Goal: Information Seeking & Learning: Learn about a topic

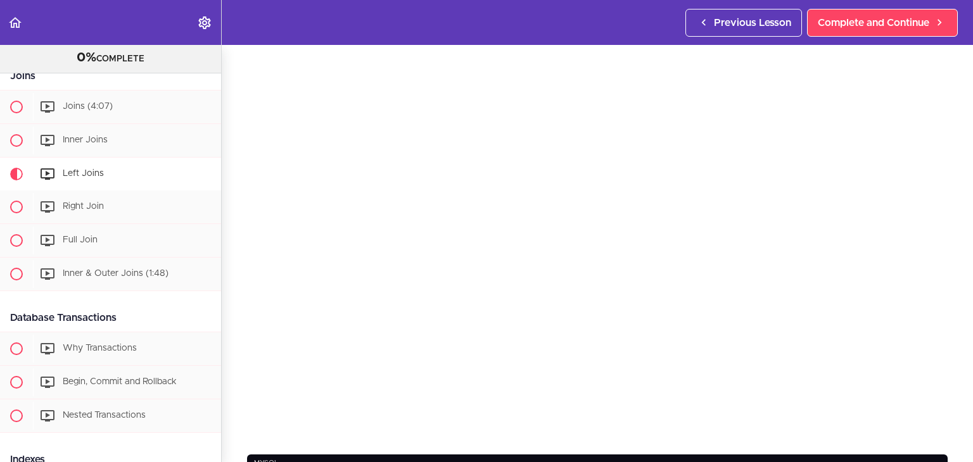
scroll to position [63, 0]
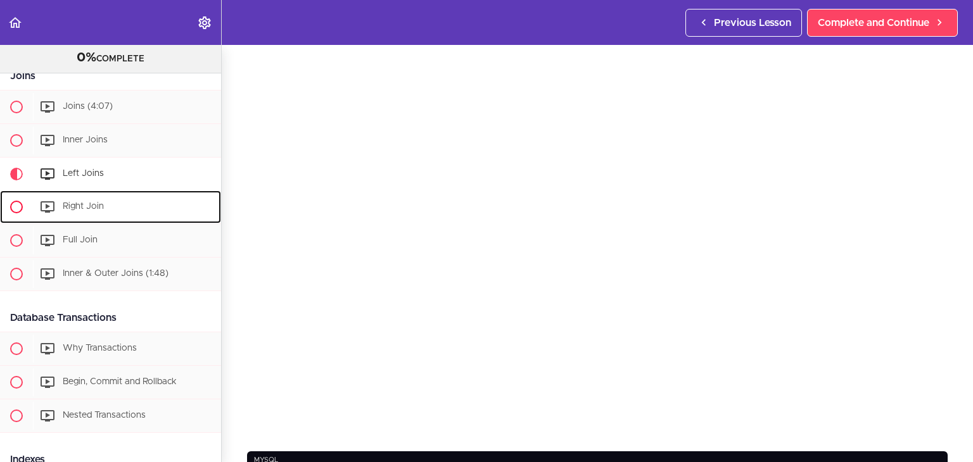
click at [127, 216] on div "Right Join" at bounding box center [127, 207] width 188 height 28
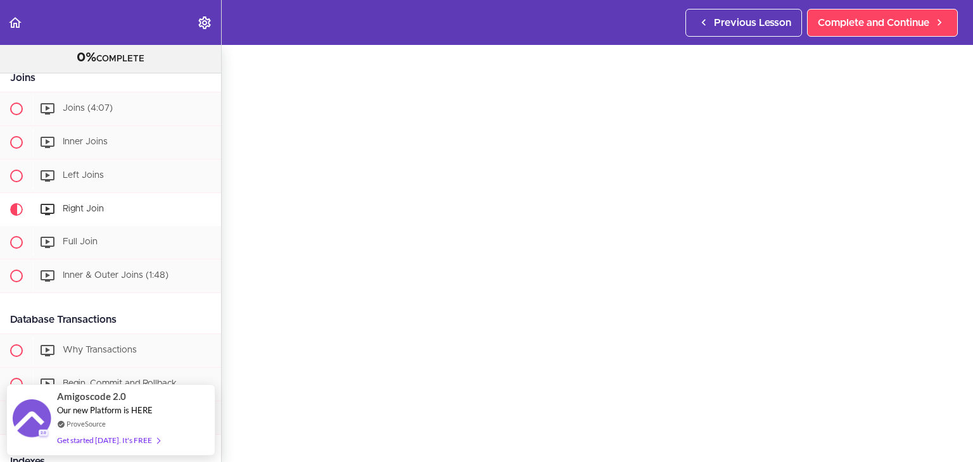
scroll to position [41, 0]
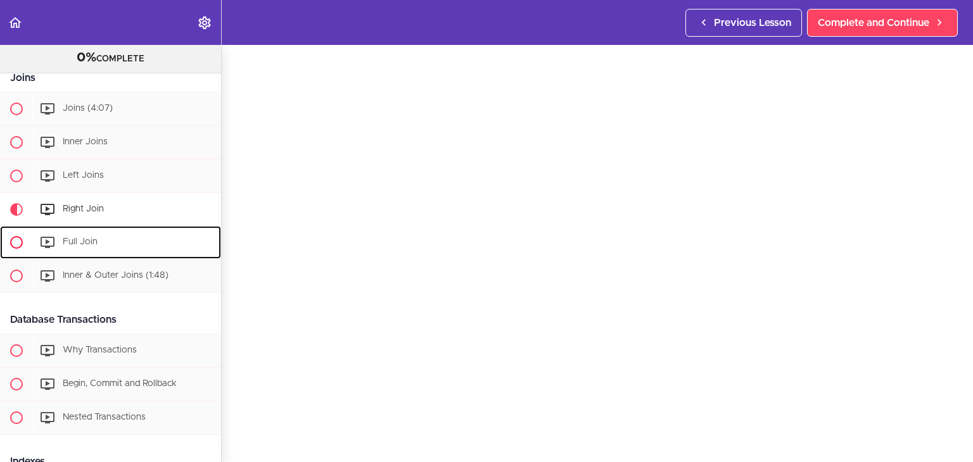
click at [80, 242] on div "Full Join" at bounding box center [127, 243] width 188 height 28
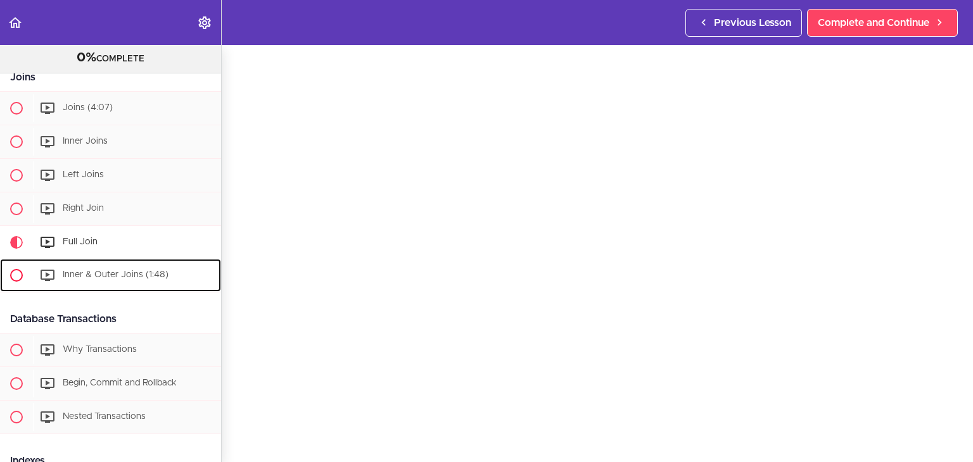
click at [79, 279] on span "Inner & Outer Joins (1:48)" at bounding box center [116, 274] width 106 height 9
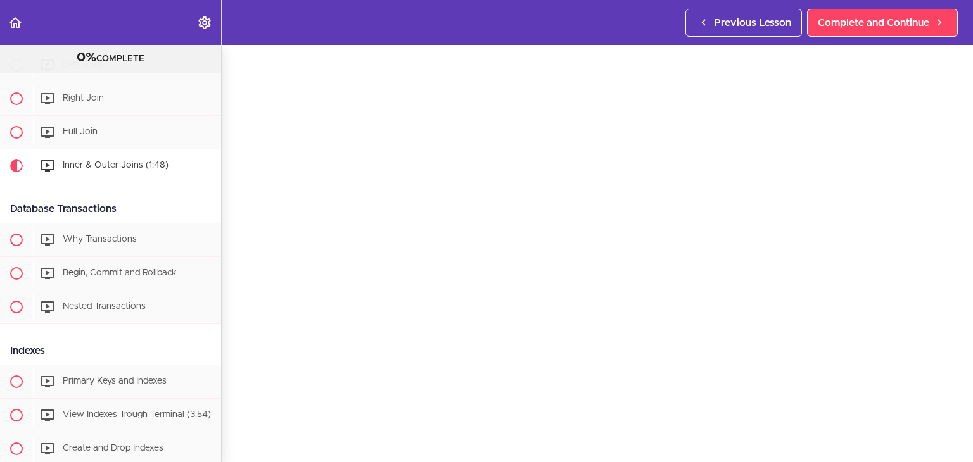
scroll to position [28, 0]
click at [84, 244] on span "Why Transactions" at bounding box center [100, 239] width 74 height 9
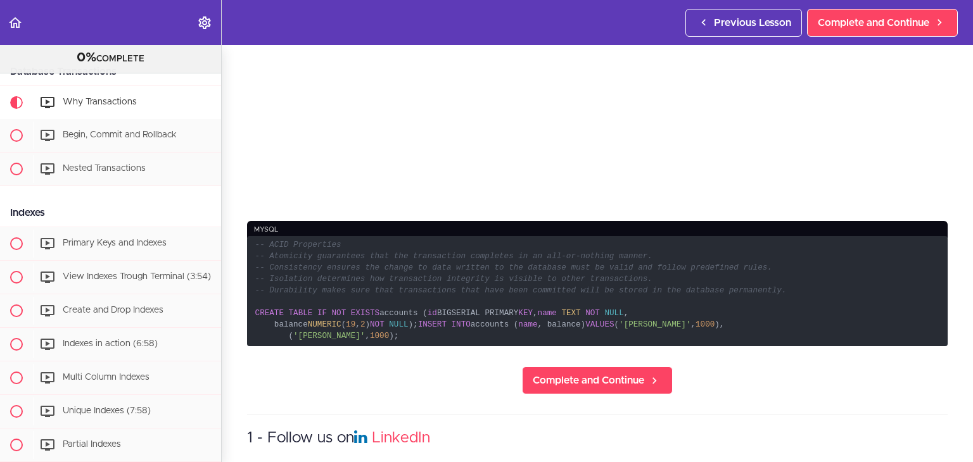
scroll to position [298, 0]
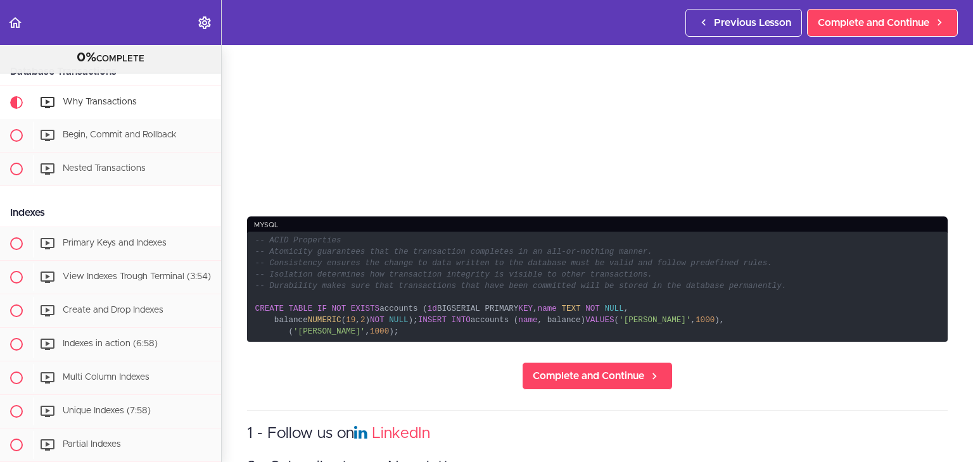
click at [270, 342] on code "-- ACID Properties -- Atomicity guarantees that the transaction completes in an…" at bounding box center [597, 287] width 701 height 110
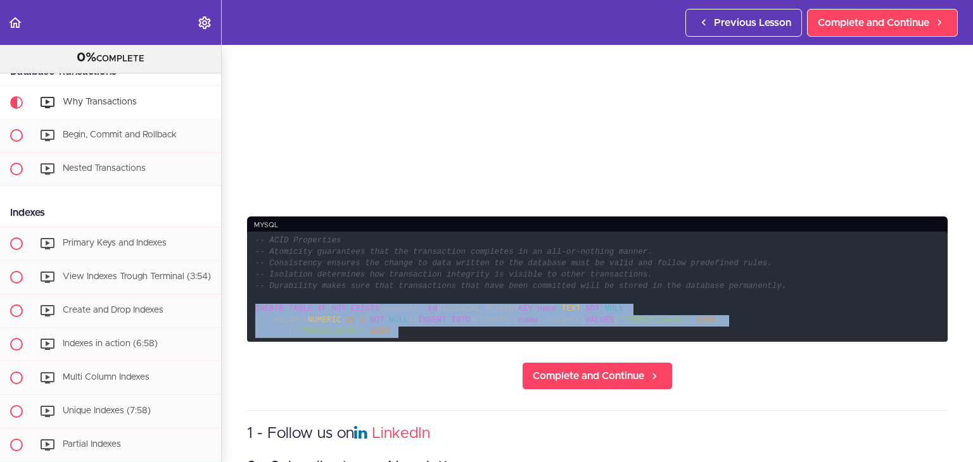
drag, startPoint x: 370, startPoint y: 394, endPoint x: 246, endPoint y: 302, distance: 154.8
click at [246, 302] on section "Advanced Databases 0% COMPLETE Getting Started Join the Community Download The …" at bounding box center [486, 253] width 973 height 417
copy code "CREATE TABLE IF NOT EXISTS accounts ( id BIGSERIAL PRIMARY KEY , name TEXT NOT …"
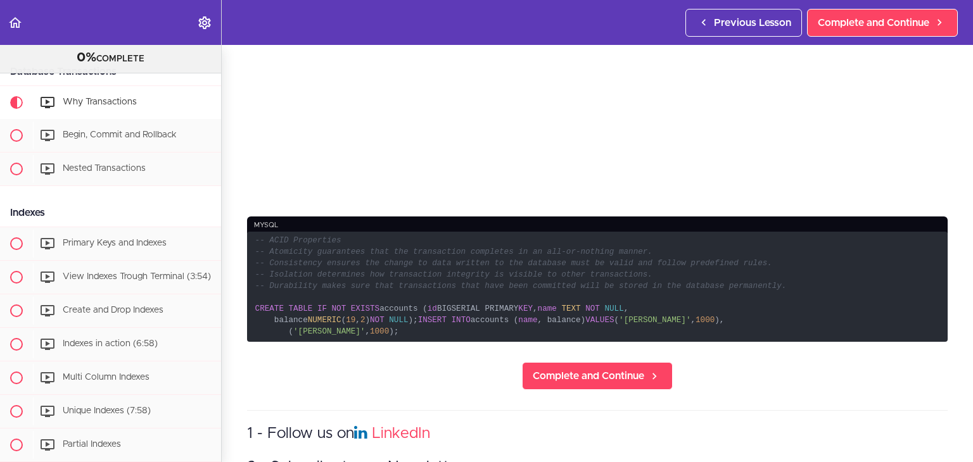
drag, startPoint x: 464, startPoint y: 288, endPoint x: 467, endPoint y: 270, distance: 17.4
click at [464, 286] on code "-- ACID Properties -- Atomicity guarantees that the transaction completes in an…" at bounding box center [597, 287] width 701 height 110
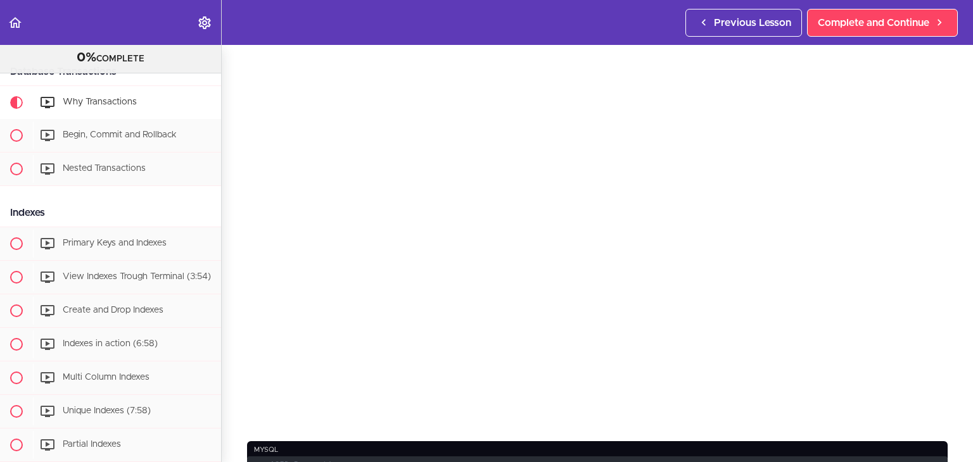
scroll to position [39, 0]
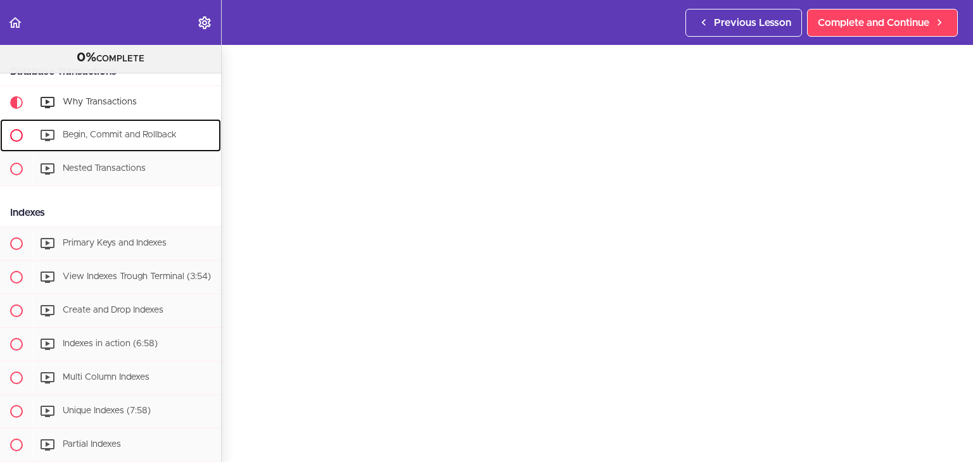
click at [101, 136] on span "Begin, Commit and Rollback" at bounding box center [120, 134] width 114 height 9
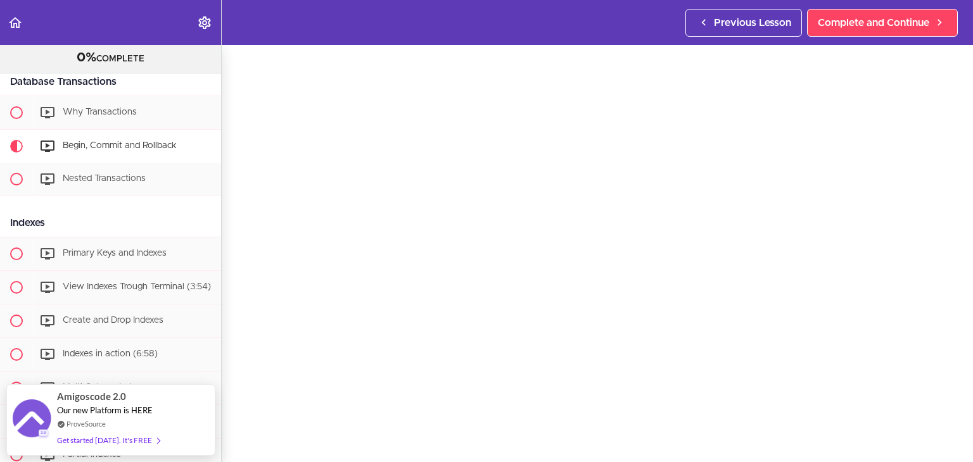
scroll to position [694, 0]
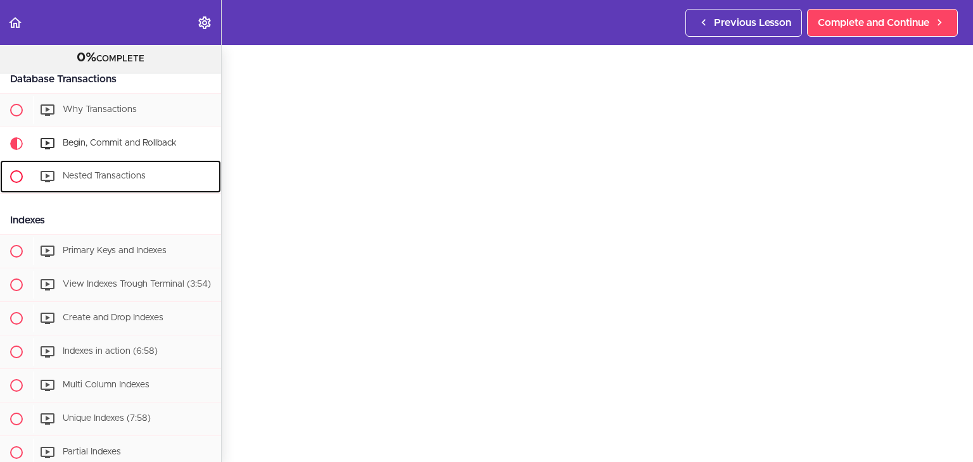
click at [147, 181] on div "Nested Transactions" at bounding box center [127, 177] width 188 height 28
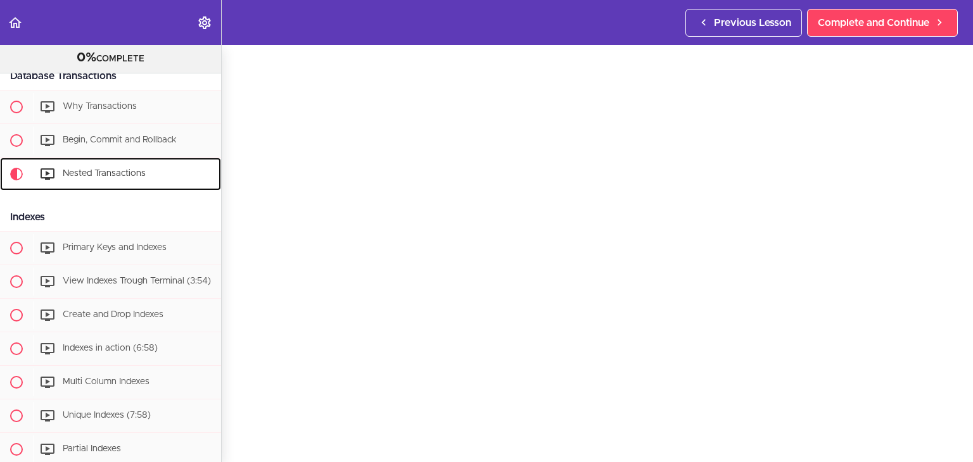
scroll to position [40, 0]
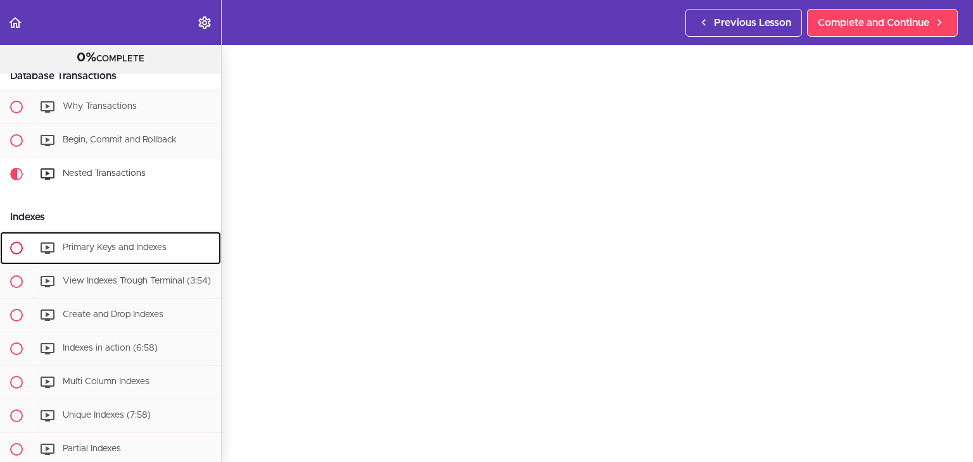
click at [126, 252] on span "Primary Keys and Indexes" at bounding box center [115, 247] width 104 height 9
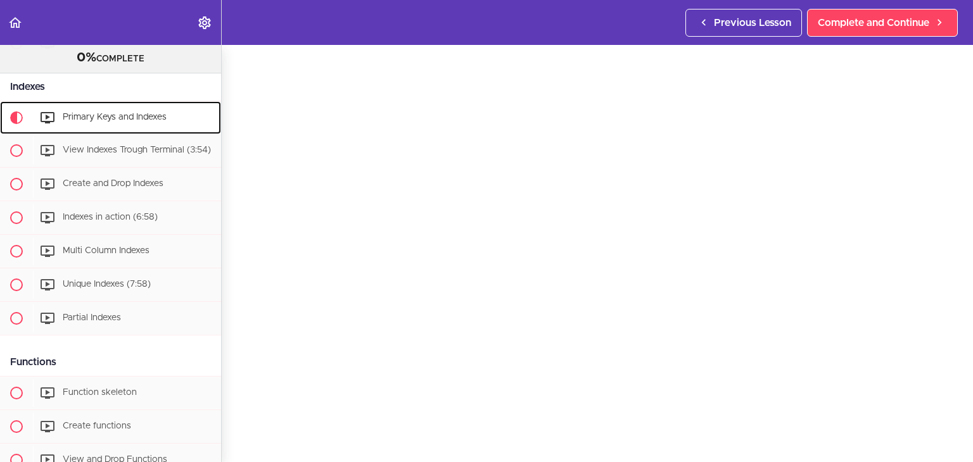
scroll to position [46, 0]
click at [135, 153] on span "View Indexes Trough Terminal (3:54)" at bounding box center [137, 150] width 148 height 9
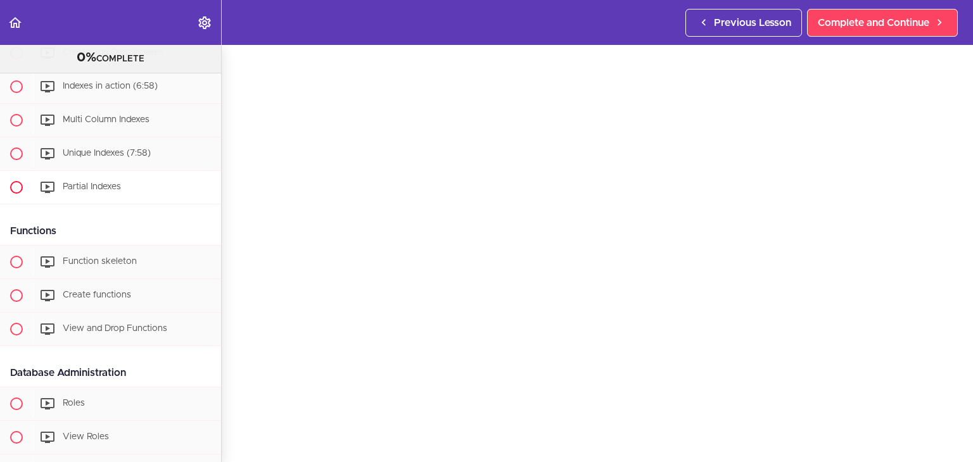
scroll to position [896, 0]
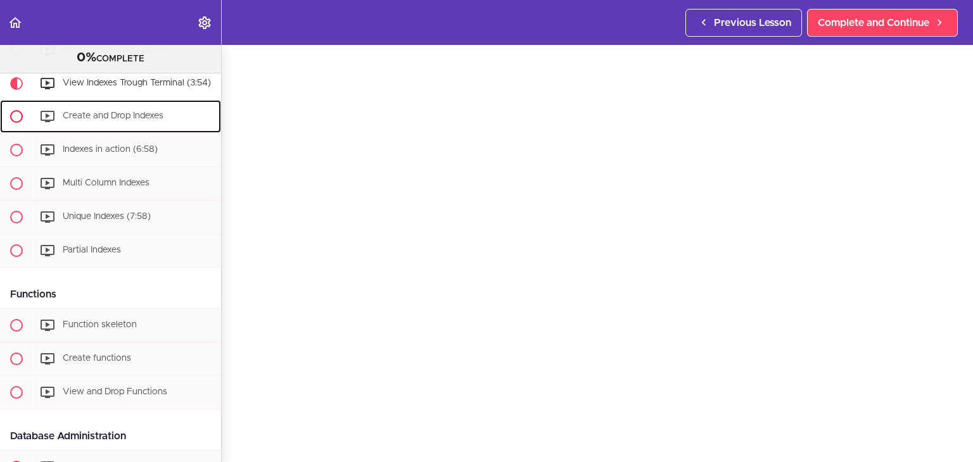
click at [111, 120] on span "Create and Drop Indexes" at bounding box center [113, 115] width 101 height 9
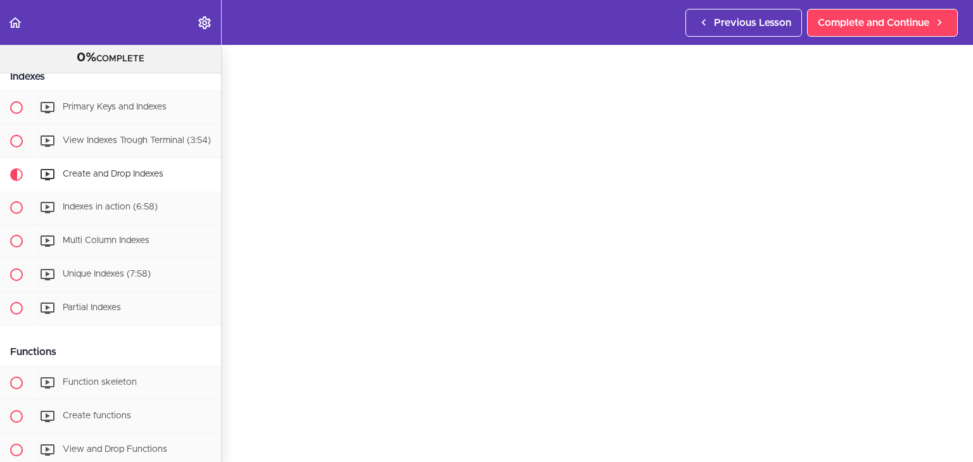
scroll to position [48, 0]
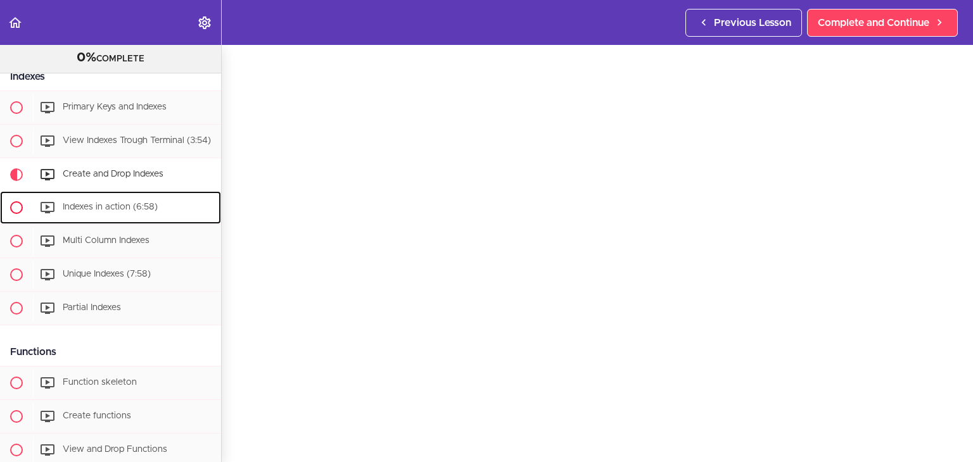
click at [108, 212] on span "Indexes in action (6:58)" at bounding box center [110, 207] width 95 height 9
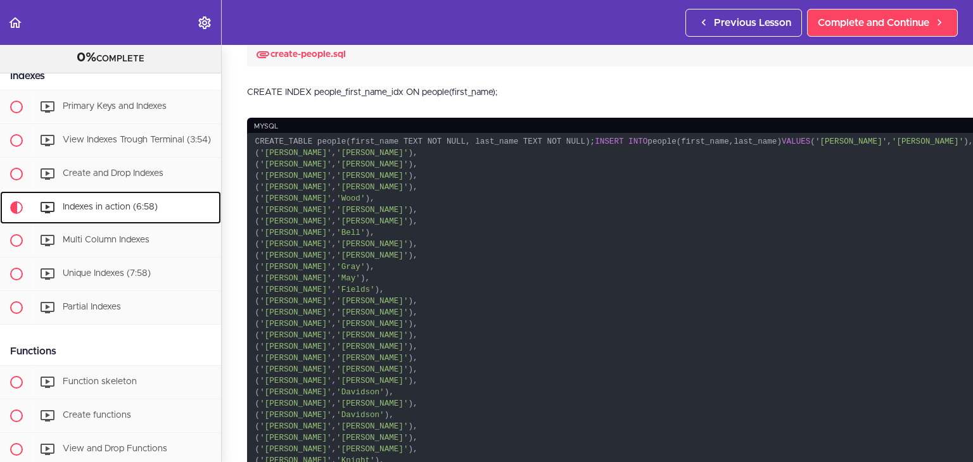
scroll to position [507, 0]
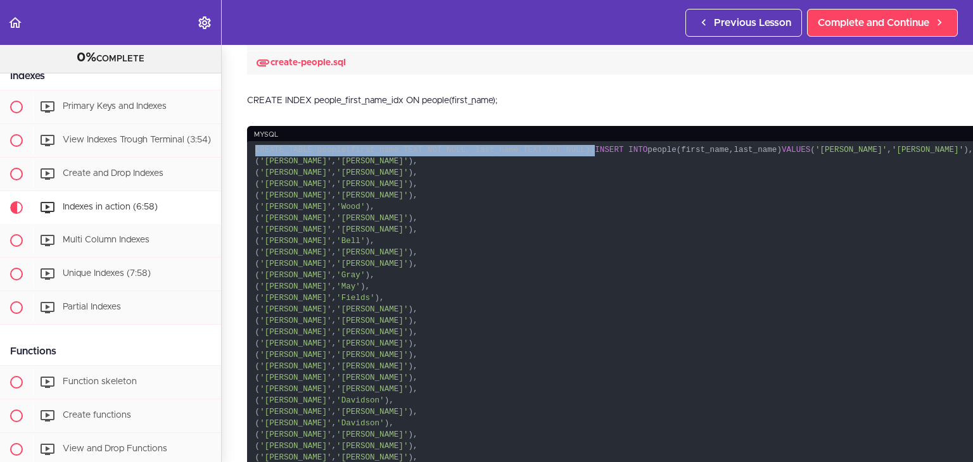
drag, startPoint x: 248, startPoint y: 125, endPoint x: 569, endPoint y: 118, distance: 320.6
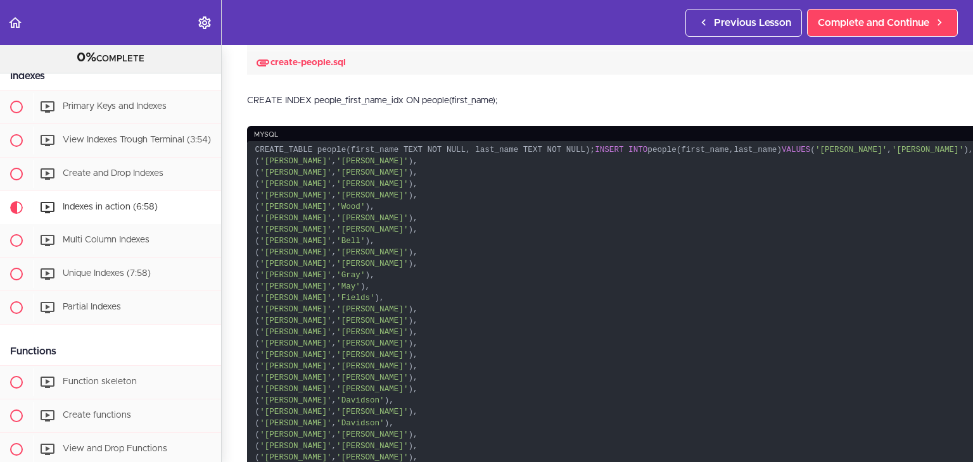
drag, startPoint x: 327, startPoint y: 136, endPoint x: 286, endPoint y: 148, distance: 42.3
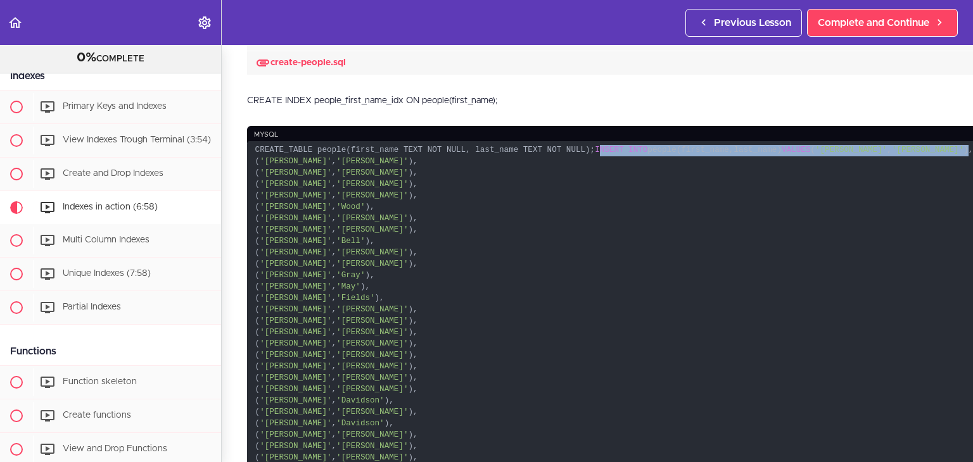
drag, startPoint x: 260, startPoint y: 148, endPoint x: 336, endPoint y: 177, distance: 81.4
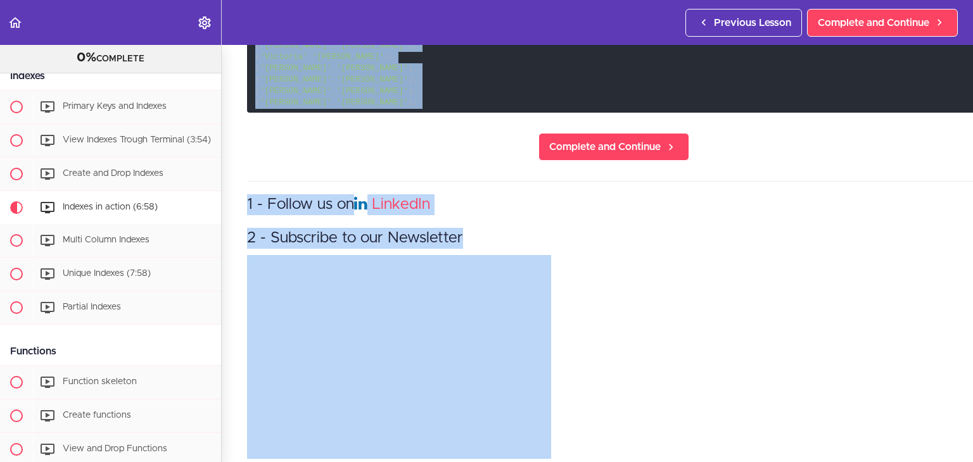
scroll to position [114599, 0]
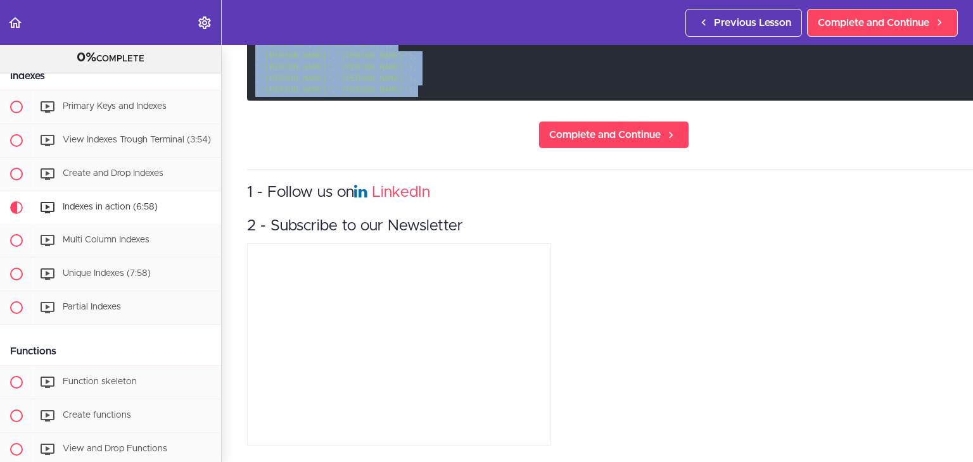
drag, startPoint x: 254, startPoint y: 208, endPoint x: 325, endPoint y: 82, distance: 145.2
copy code "( '[PERSON_NAME]' , '[PERSON_NAME]' ), ( '[PERSON_NAME]' , '[PERSON_NAME]' ), (…"
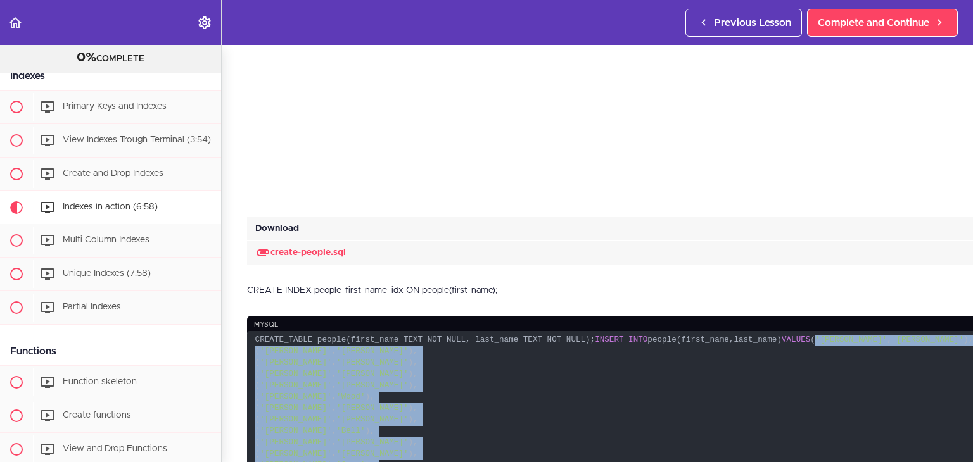
scroll to position [570, 0]
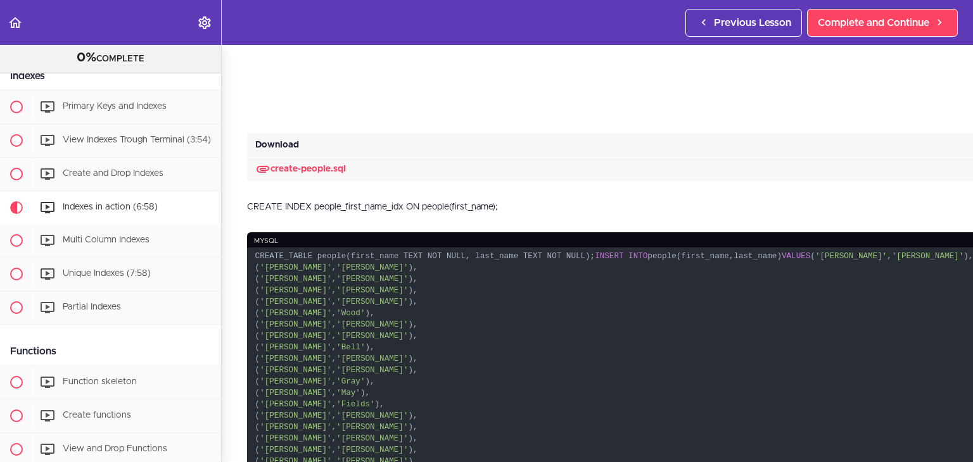
scroll to position [418, 0]
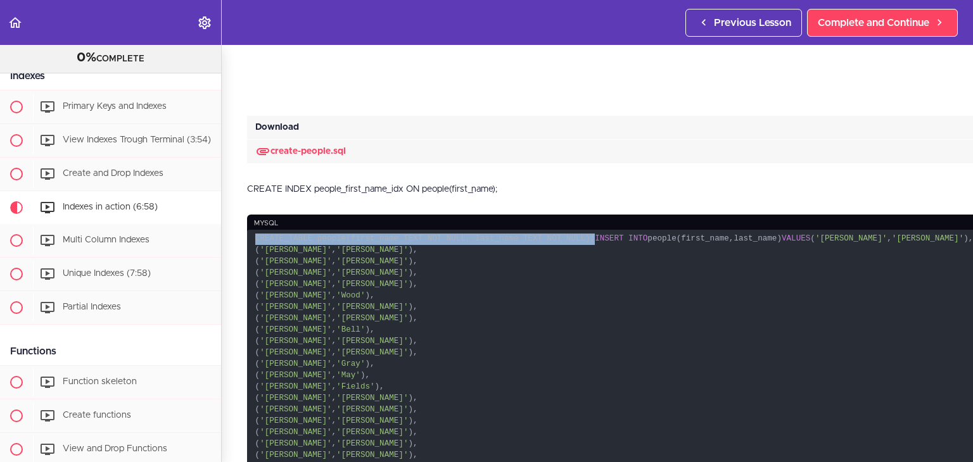
drag, startPoint x: 248, startPoint y: 210, endPoint x: 585, endPoint y: 219, distance: 337.7
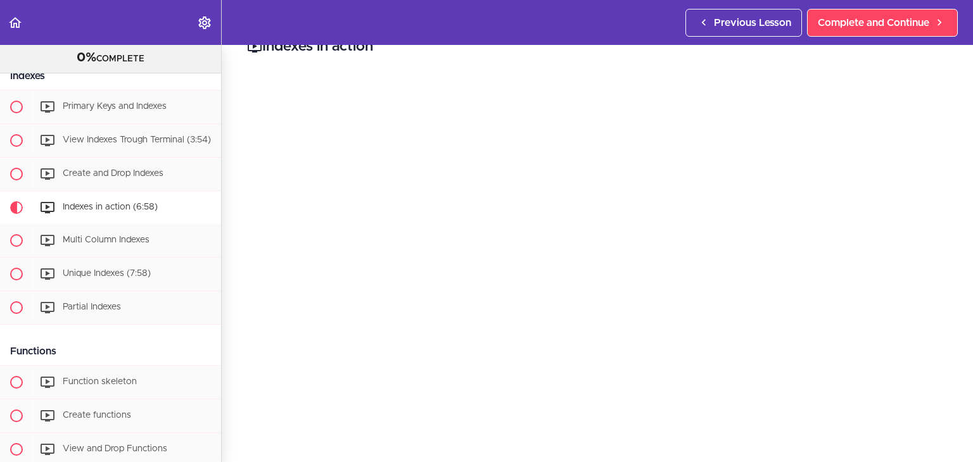
scroll to position [51, 0]
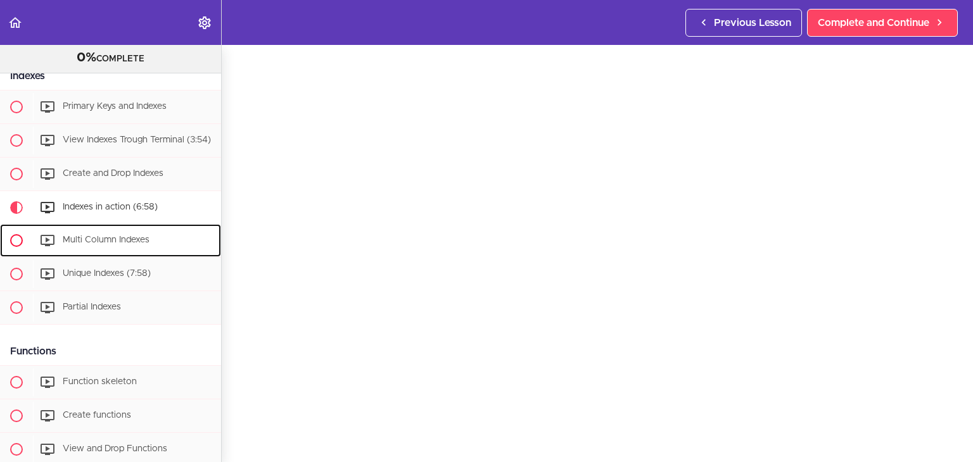
click at [111, 244] on span "Multi Column Indexes" at bounding box center [106, 240] width 87 height 9
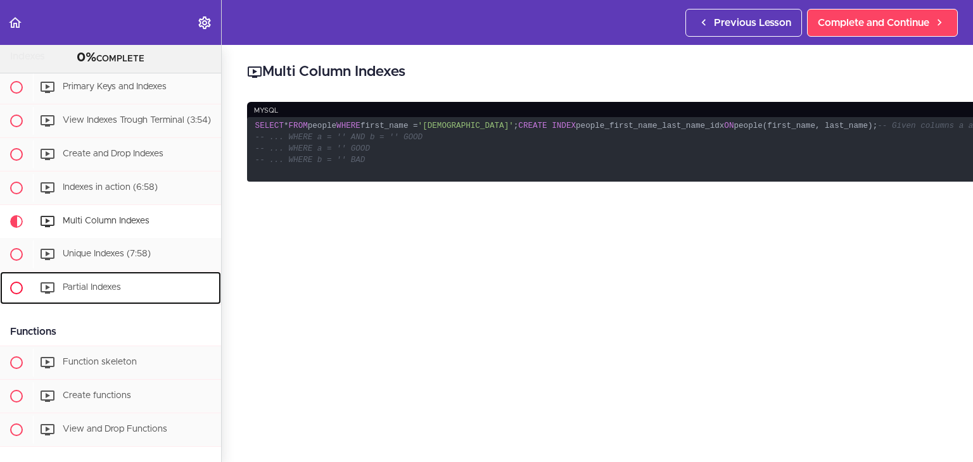
click at [103, 292] on span "Partial Indexes" at bounding box center [92, 287] width 58 height 9
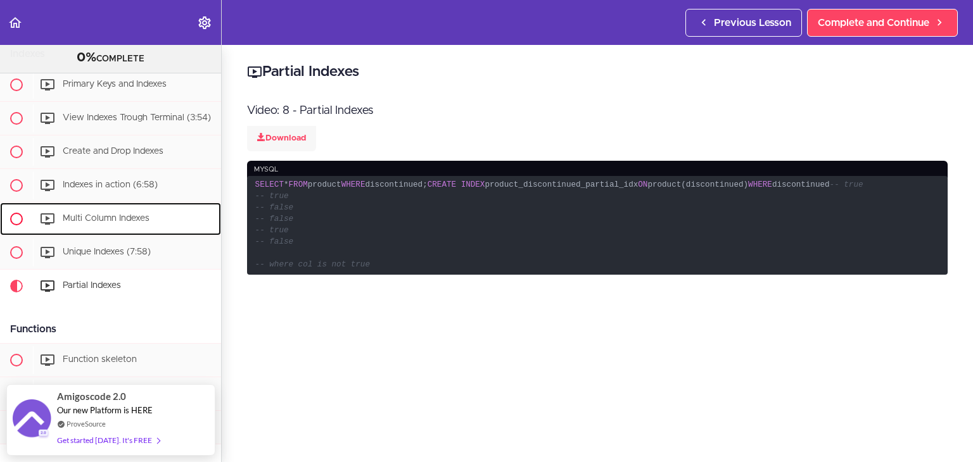
click at [89, 223] on span "Multi Column Indexes" at bounding box center [106, 218] width 87 height 9
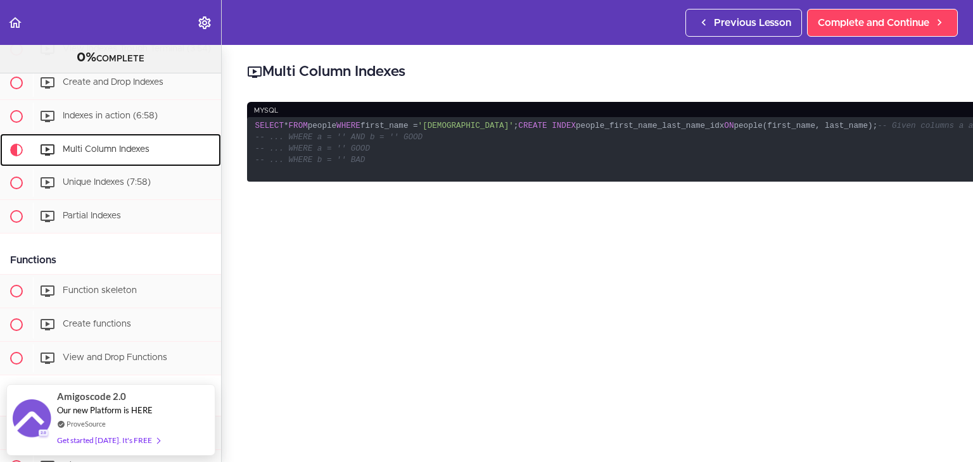
scroll to position [922, 0]
